Goal: Task Accomplishment & Management: Complete application form

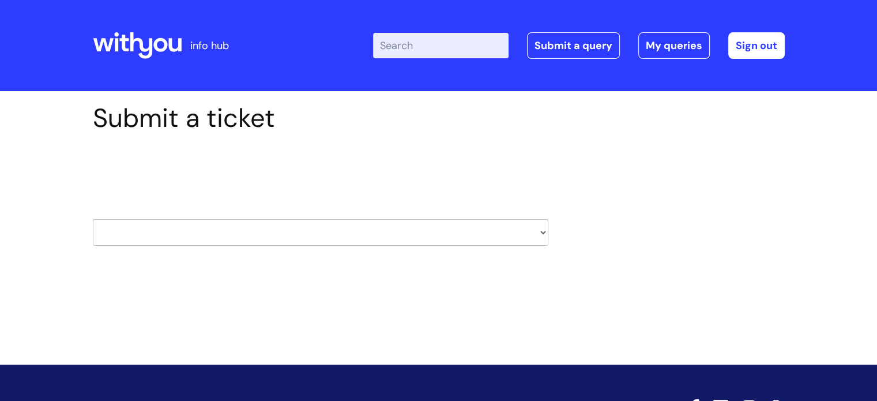
click at [243, 239] on select "HR / People IT and Support Clinical Drug Alerts Finance Accounts Data Support T…" at bounding box center [320, 232] width 455 height 27
select select "finance_accounts"
click at [93, 219] on select "HR / People IT and Support Clinical Drug Alerts Finance Accounts Data Support T…" at bounding box center [320, 232] width 455 height 27
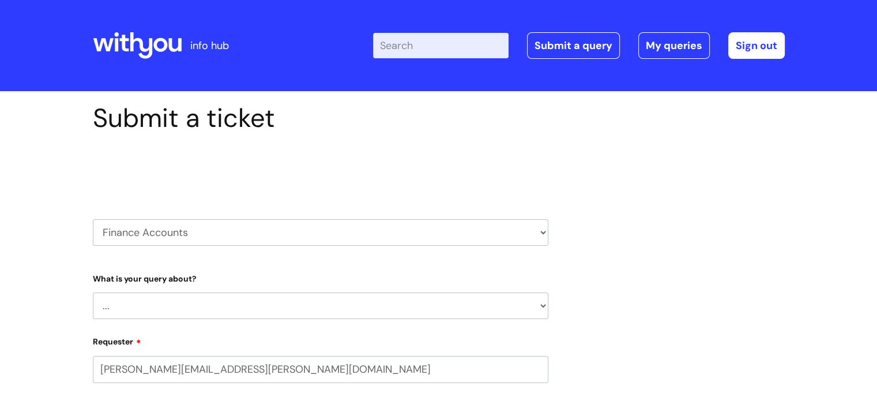
scroll to position [87, 0]
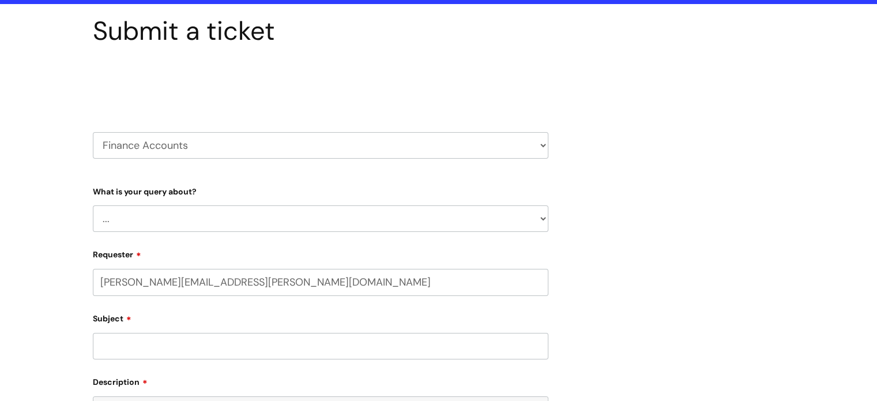
click at [231, 218] on select "... Finance Systems Finance Requests (inc. Expenses) Invoices Research" at bounding box center [320, 218] width 455 height 27
select select "Finance Requests (inc. Expenses)"
click at [93, 205] on select "... Finance Systems Finance Requests (inc. Expenses) Invoices Research" at bounding box center [320, 218] width 455 height 27
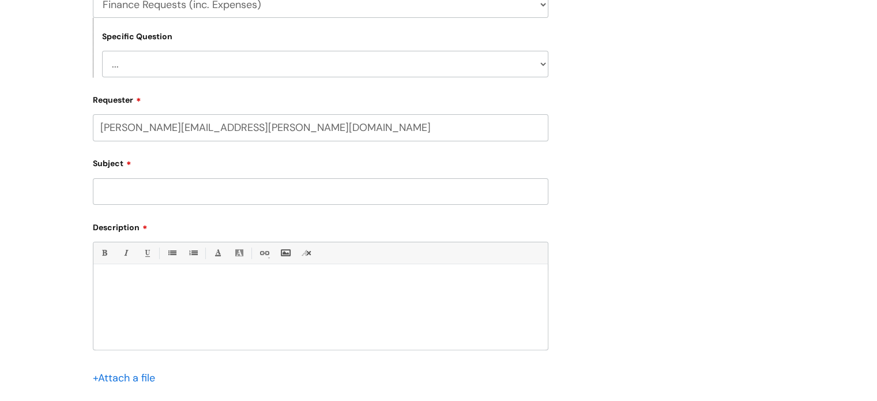
scroll to position [304, 0]
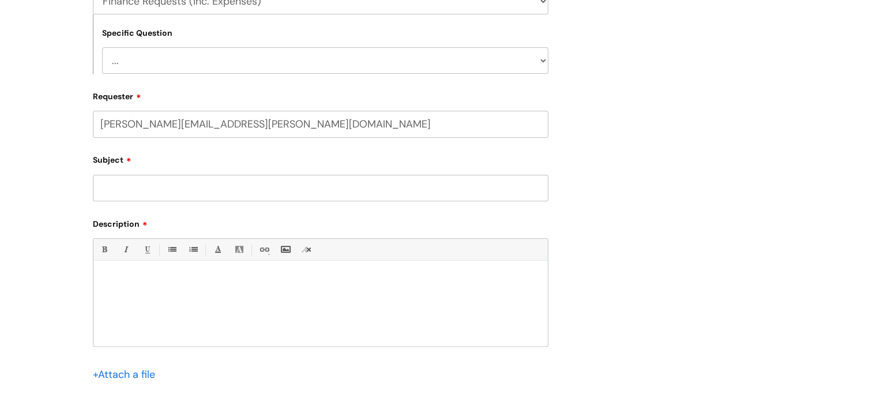
click at [204, 70] on select "... Budgets Expenses Getting Edits/Revisions New Supplier Purchase cards/ [PERS…" at bounding box center [325, 60] width 446 height 27
select select "Expenses"
click at [102, 47] on select "... Budgets Expenses Getting Edits/Revisions New Supplier Purchase cards/ [PERS…" at bounding box center [325, 60] width 446 height 27
click at [175, 178] on input "Subject" at bounding box center [320, 188] width 455 height 27
type input "Changing line manager on Concur"
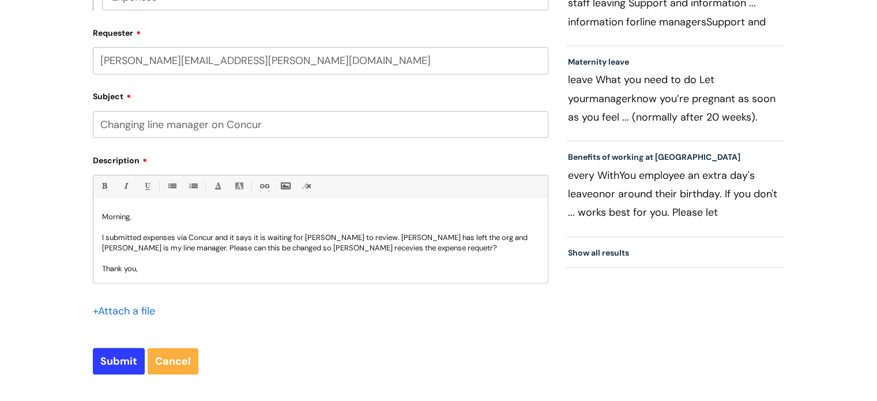
scroll to position [12, 0]
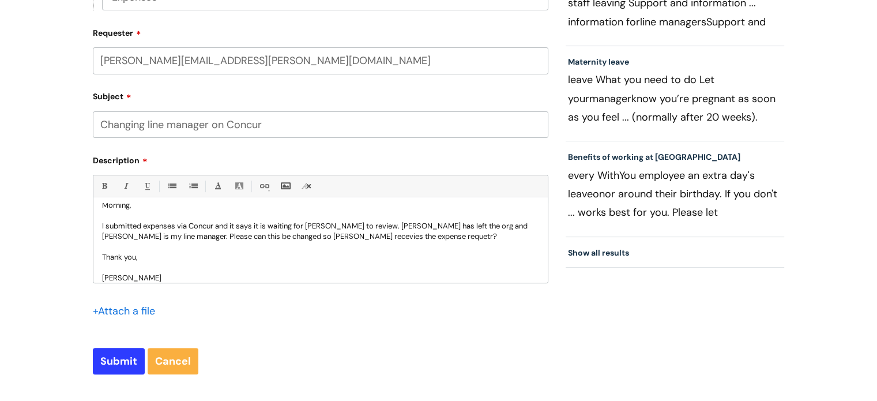
click at [344, 243] on p at bounding box center [320, 247] width 437 height 10
click at [339, 238] on p "I submitted expenses via Concur and it says it is waiting for [PERSON_NAME] to …" at bounding box center [320, 231] width 437 height 21
click at [410, 240] on p "I submitted expenses via Concur and it says it is waiting for [PERSON_NAME] to …" at bounding box center [320, 231] width 437 height 21
click at [301, 258] on p "Thank you," at bounding box center [320, 257] width 437 height 10
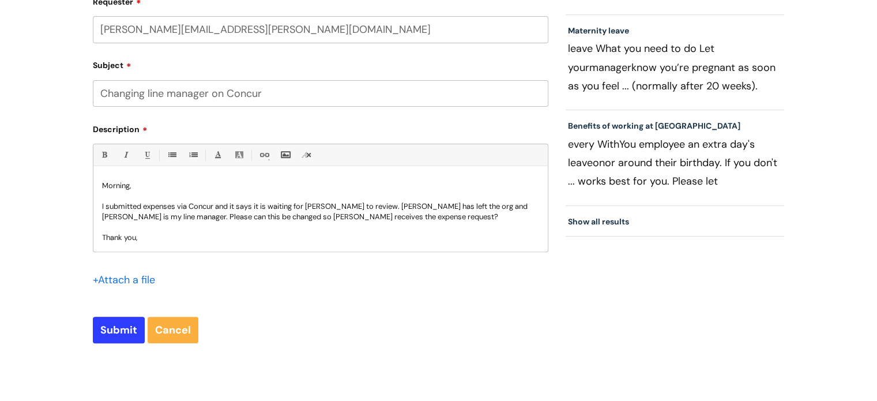
scroll to position [450, 0]
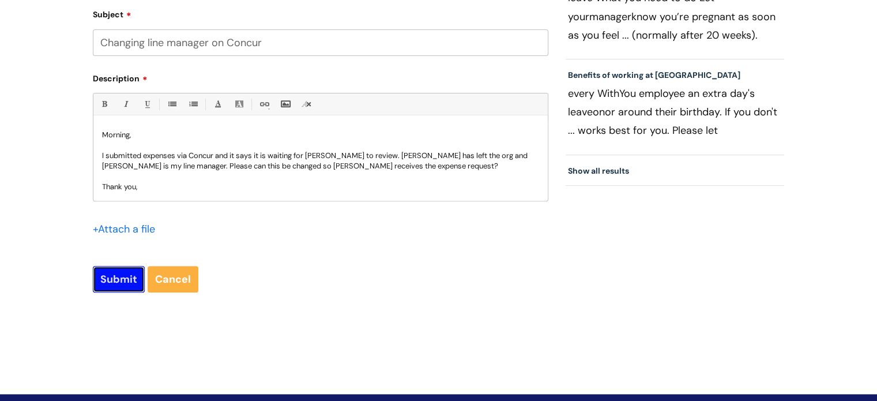
click at [115, 284] on input "Submit" at bounding box center [119, 279] width 52 height 27
type input "Please Wait..."
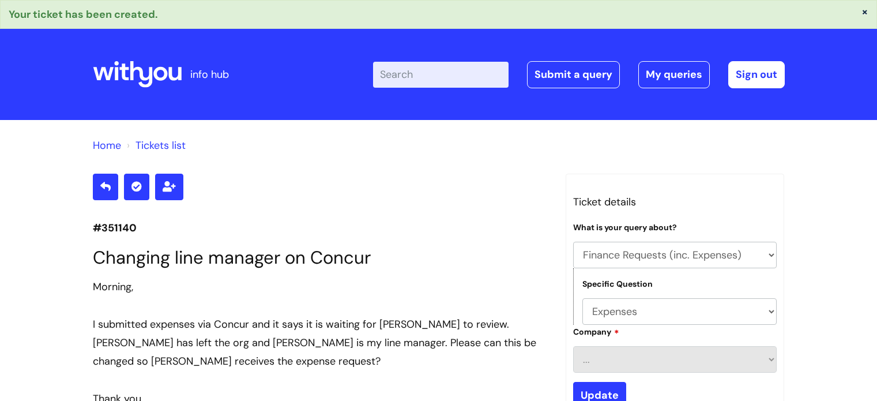
select select "Finance Requests (inc. Expenses)"
select select "Expenses"
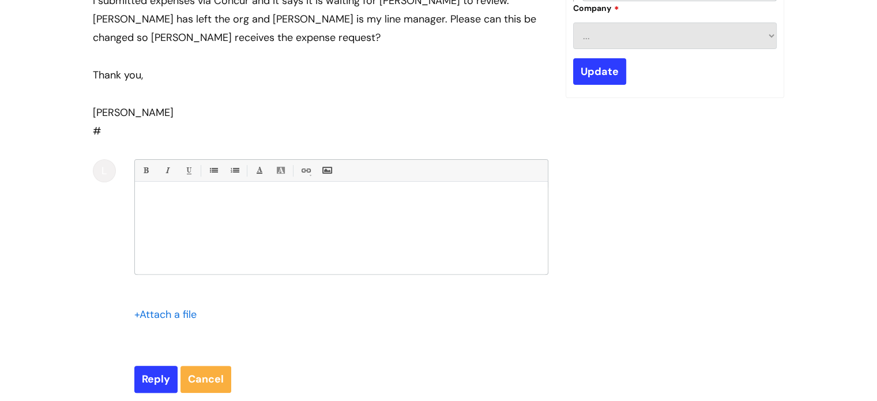
scroll to position [323, 0]
